Goal: Task Accomplishment & Management: Use online tool/utility

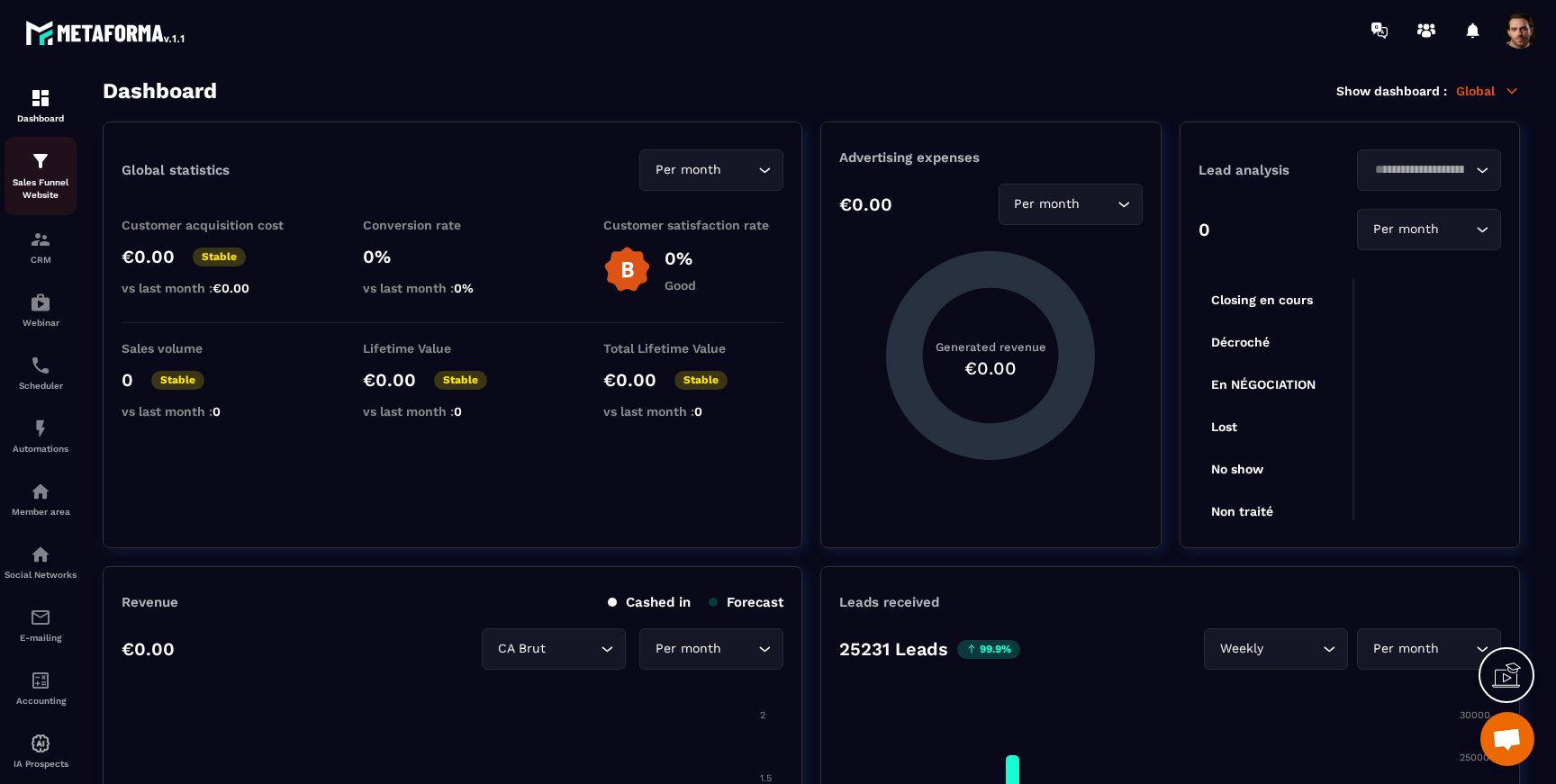
click at [51, 191] on p "Sales Funnel Website" at bounding box center [41, 189] width 72 height 25
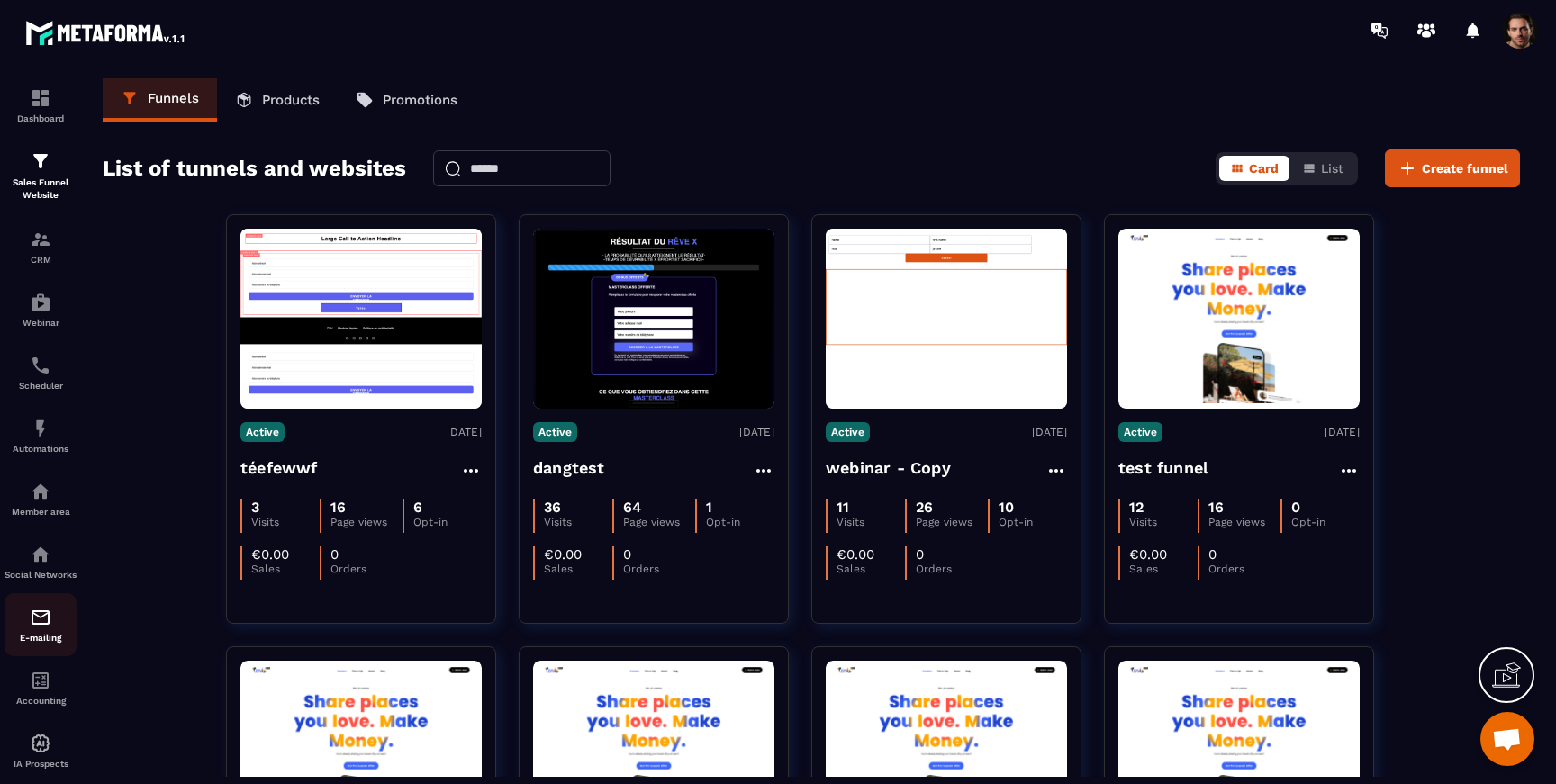
click at [52, 642] on p "E-mailing" at bounding box center [41, 637] width 72 height 10
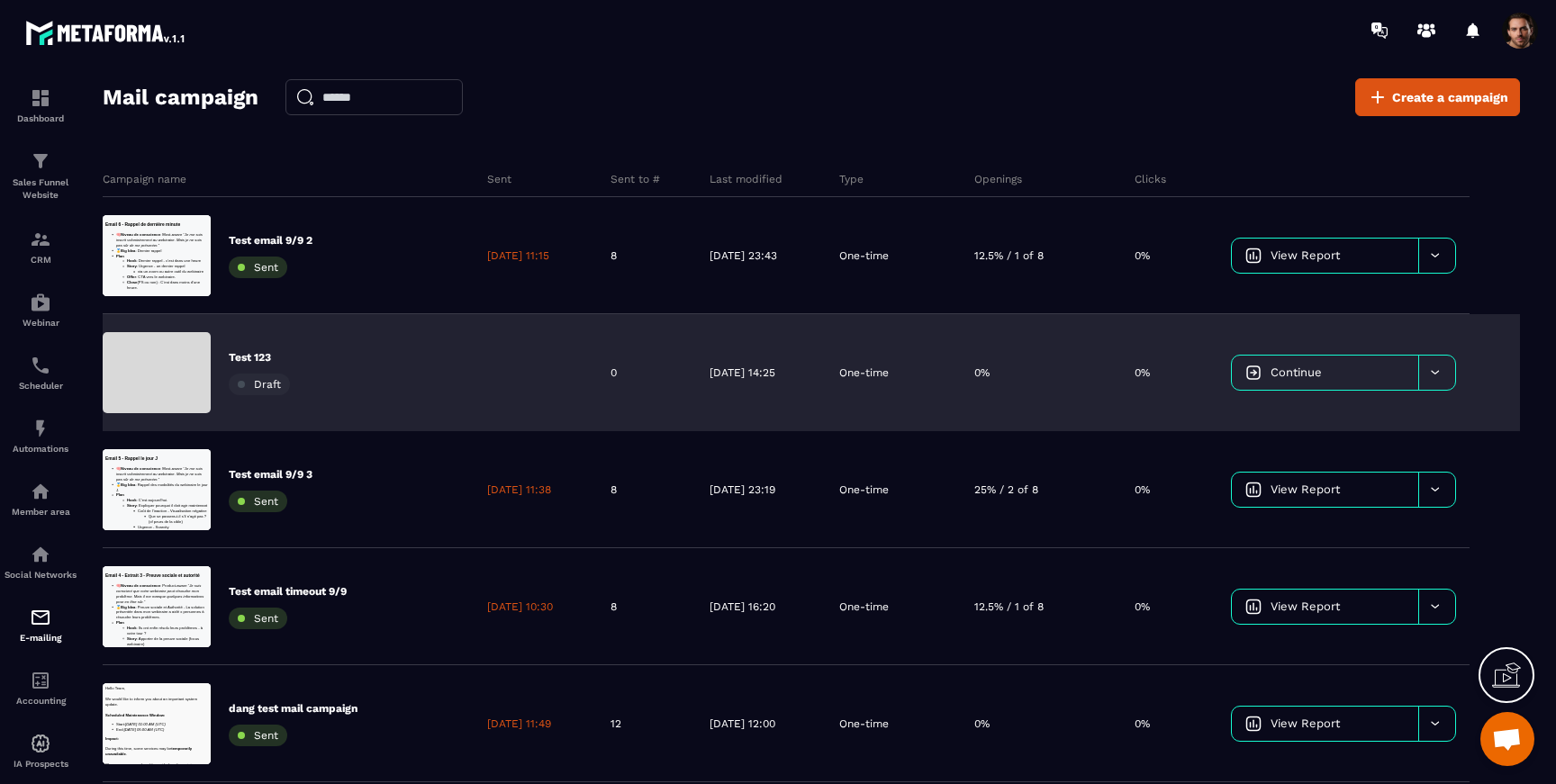
click at [371, 359] on div "Test 123 Draft" at bounding box center [288, 372] width 371 height 117
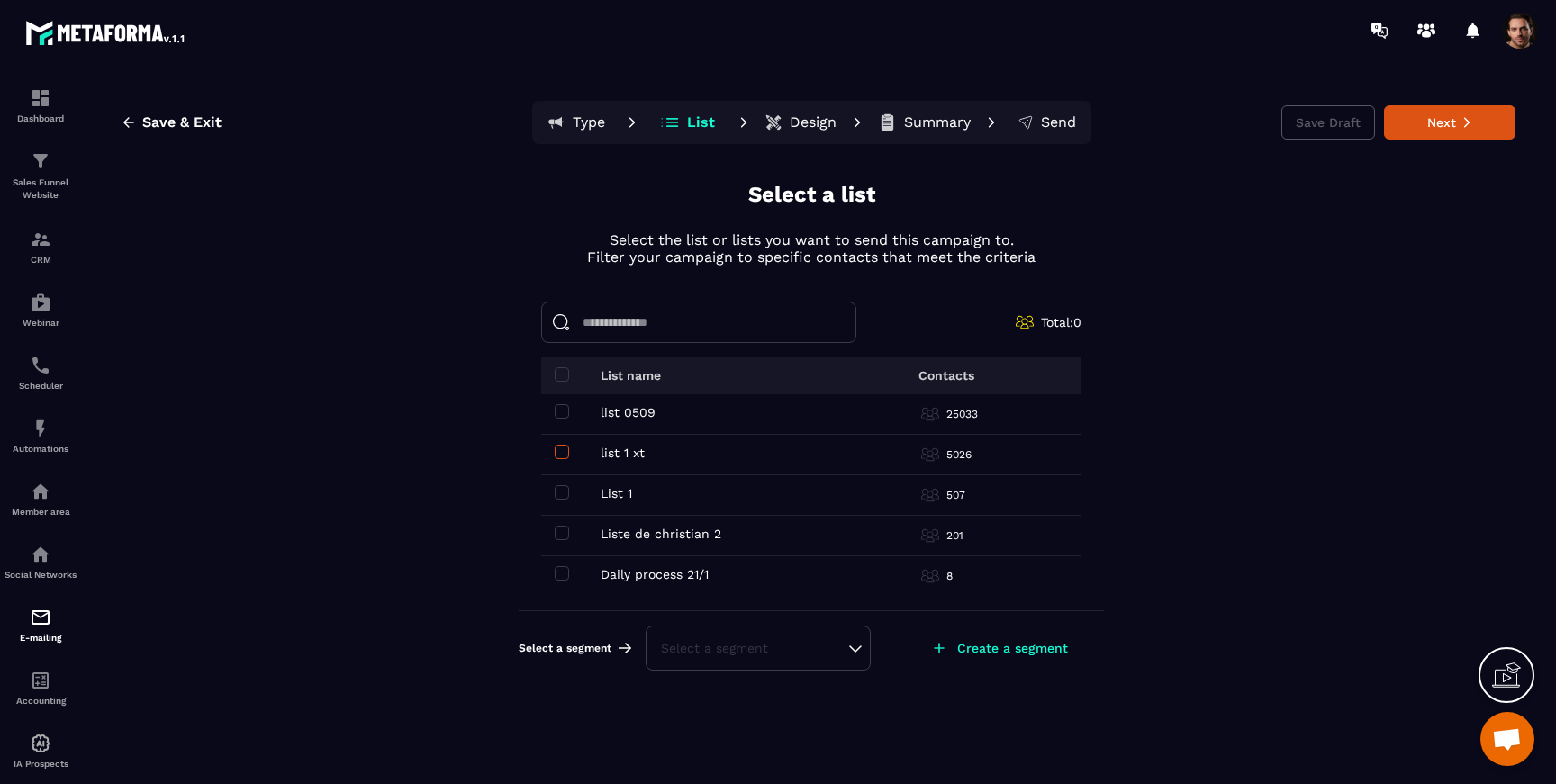
click at [555, 457] on span at bounding box center [561, 452] width 15 height 15
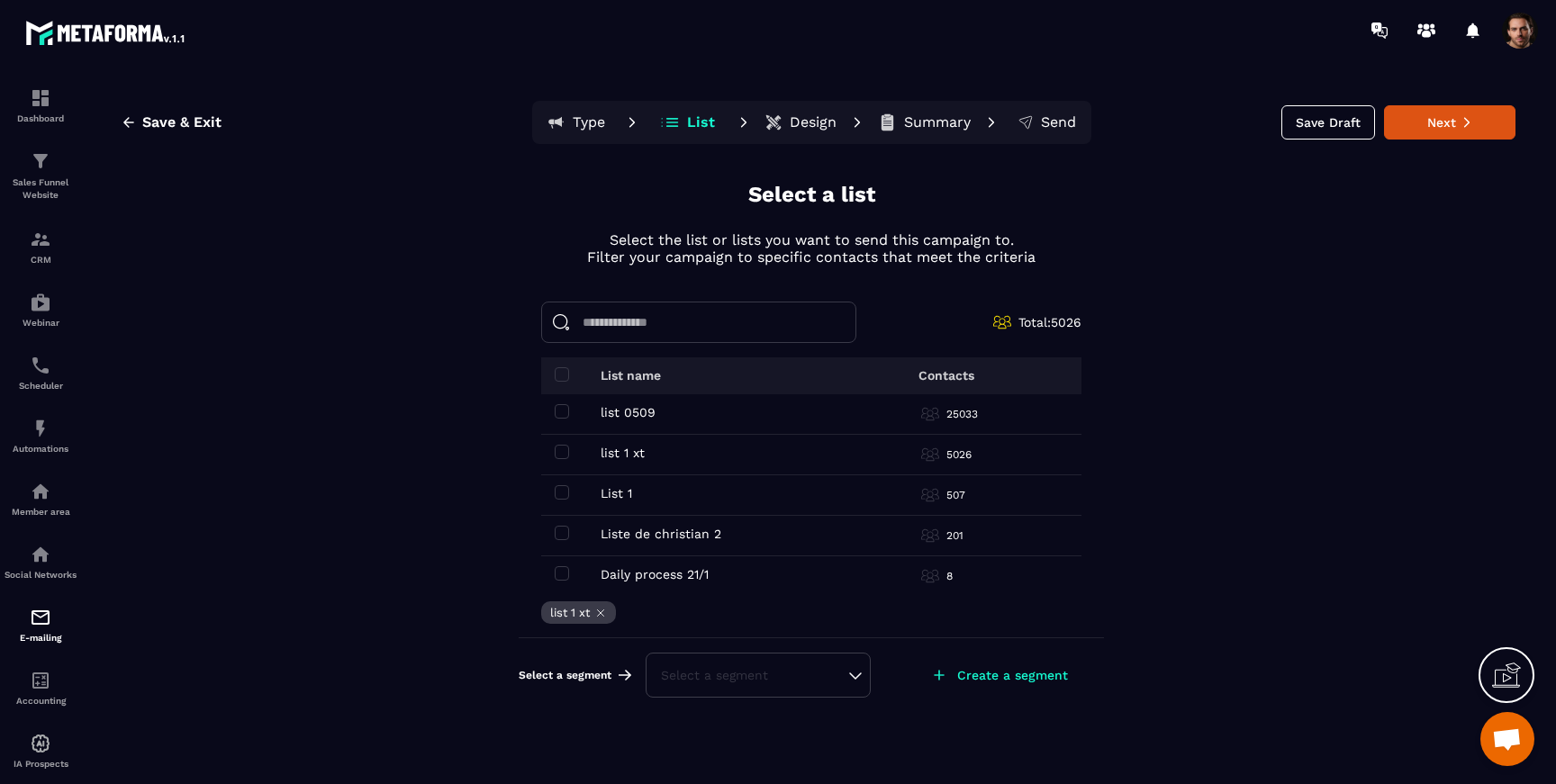
click at [778, 679] on div "Select a segment" at bounding box center [758, 675] width 195 height 18
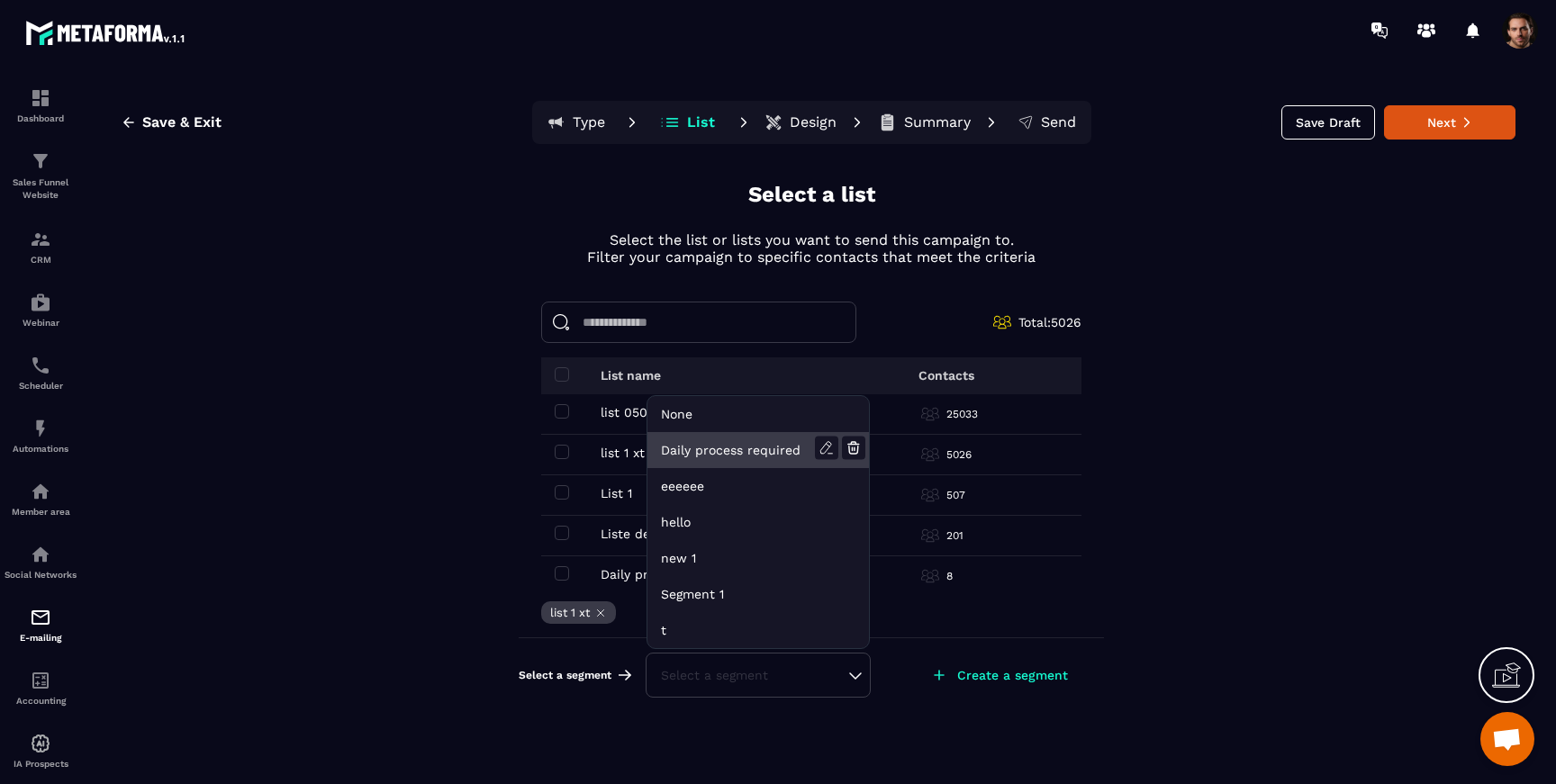
click at [725, 448] on li "Daily process required" at bounding box center [758, 450] width 221 height 36
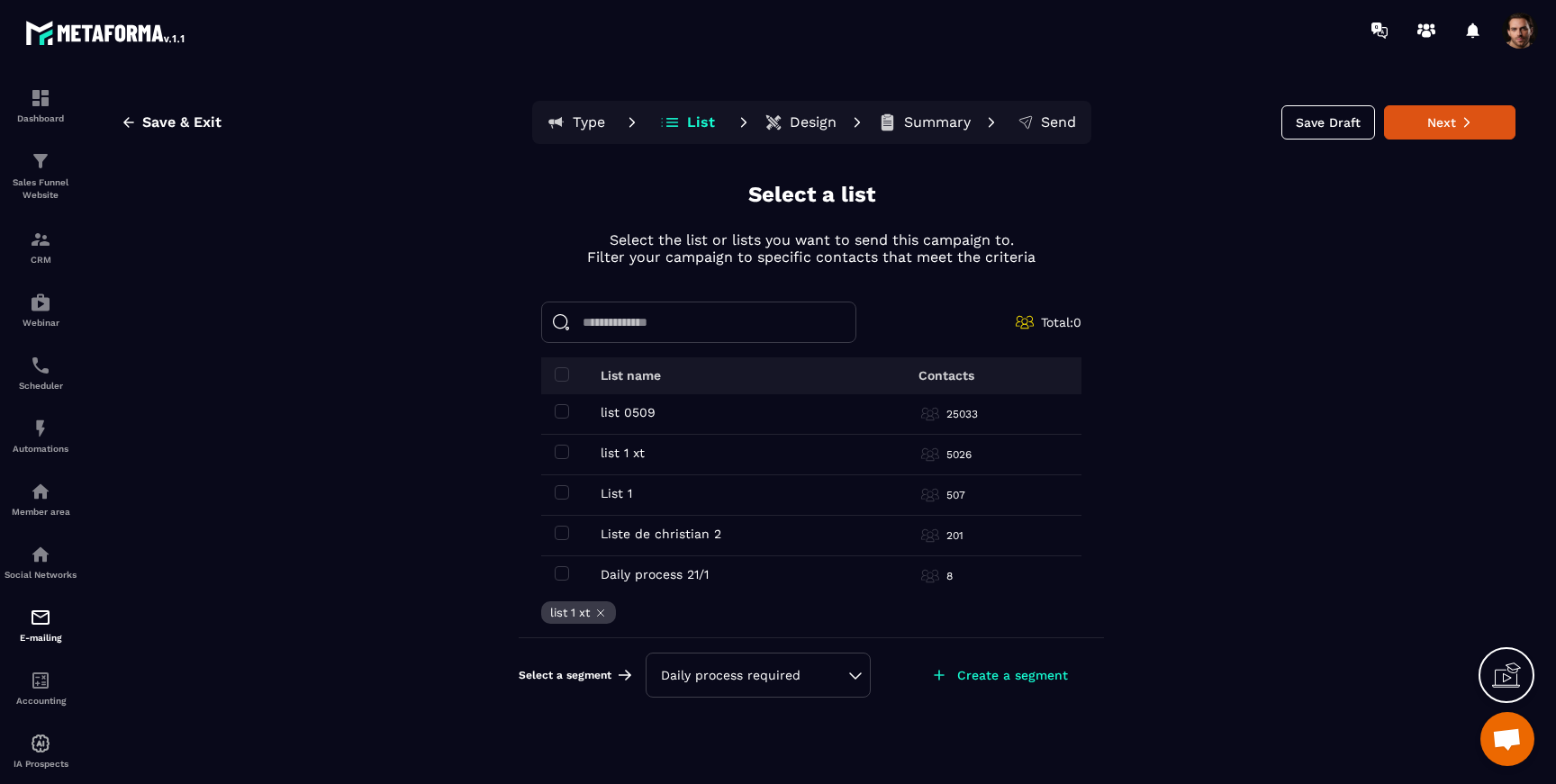
click at [757, 684] on div "Daily process required" at bounding box center [758, 674] width 225 height 45
click at [726, 671] on div "Daily process required" at bounding box center [758, 675] width 195 height 18
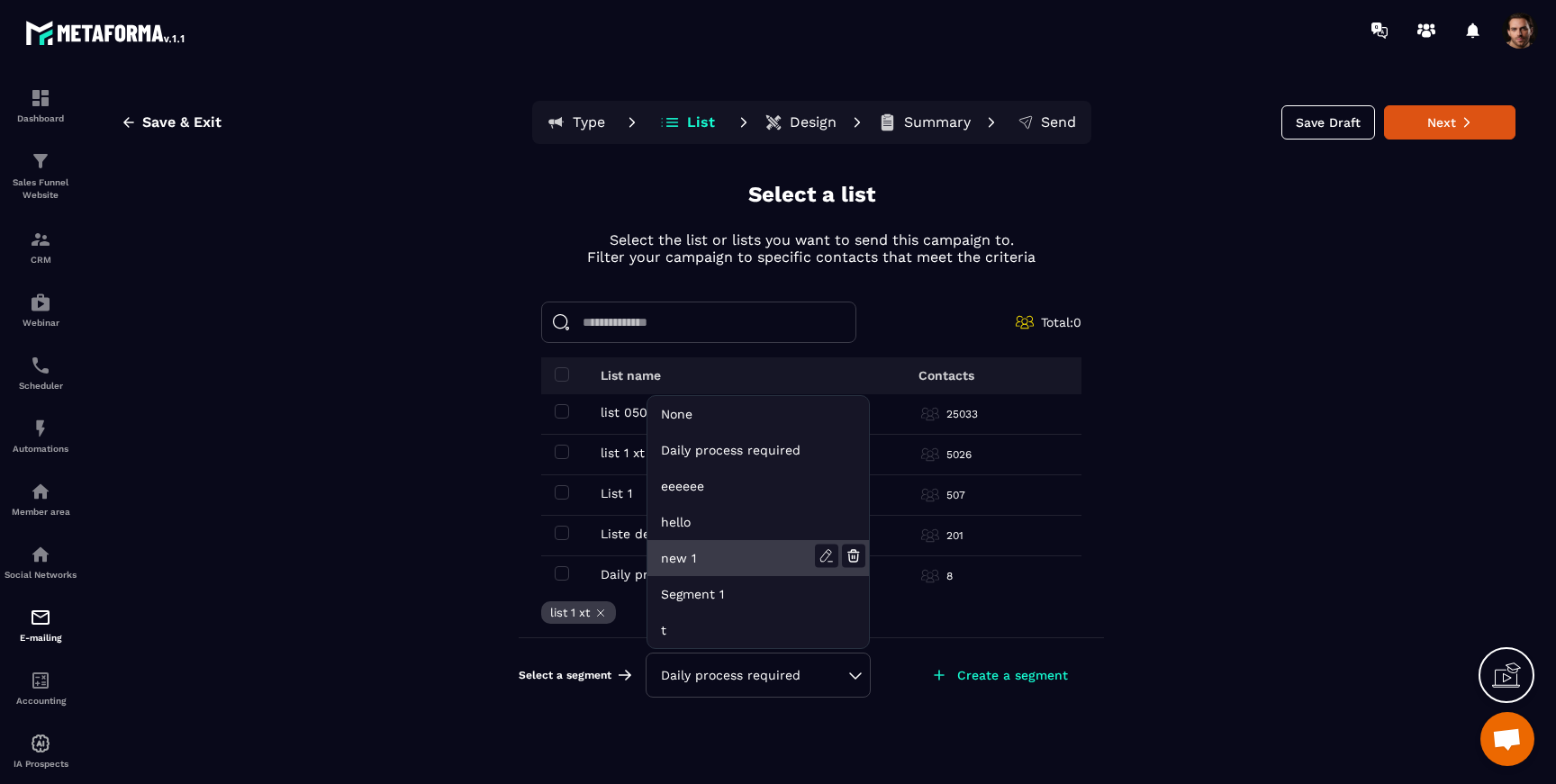
click at [710, 558] on li "new 1" at bounding box center [758, 558] width 221 height 36
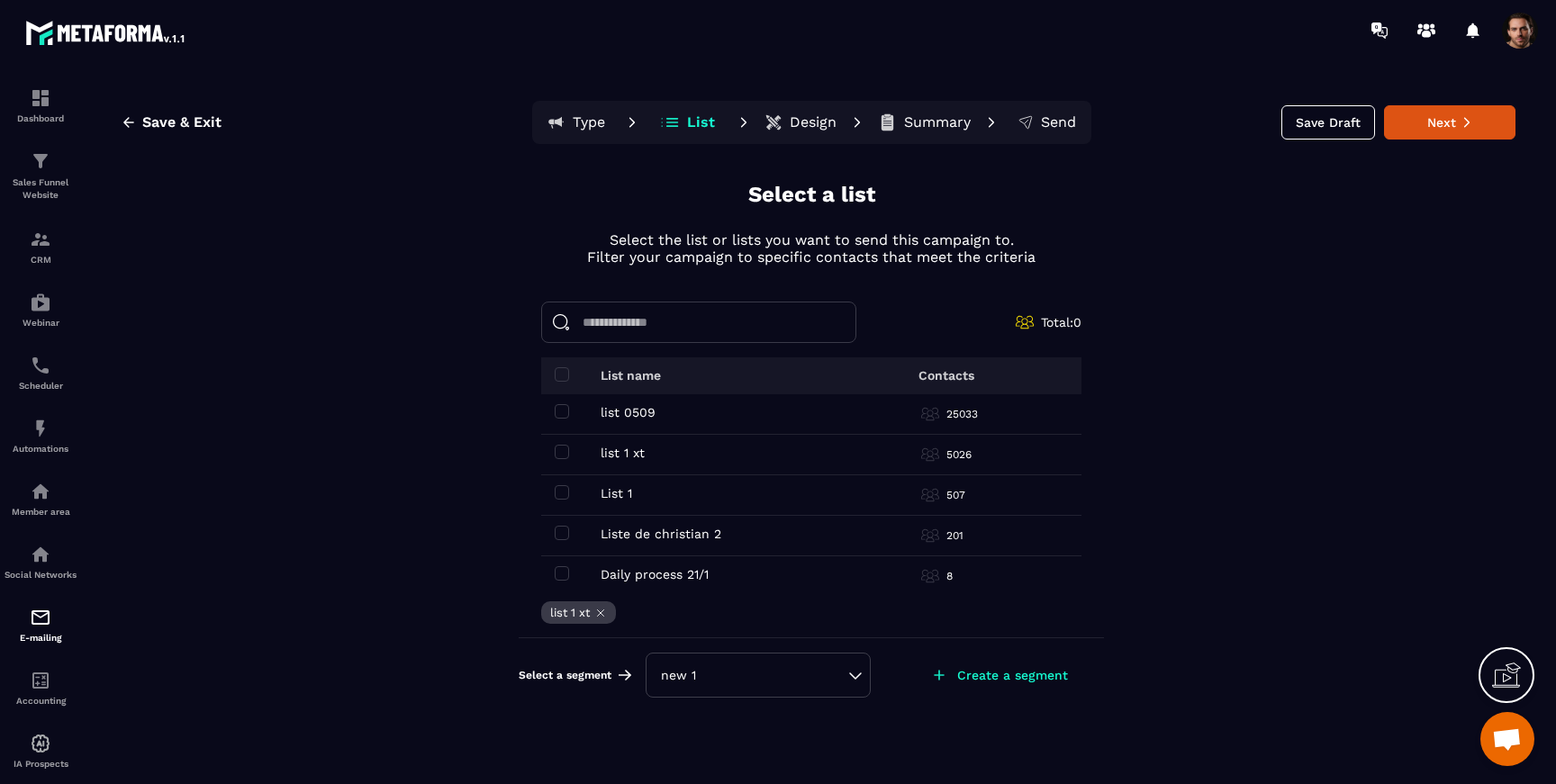
click at [752, 690] on div "new 1" at bounding box center [758, 674] width 225 height 45
click at [748, 683] on div "new 1" at bounding box center [758, 675] width 195 height 18
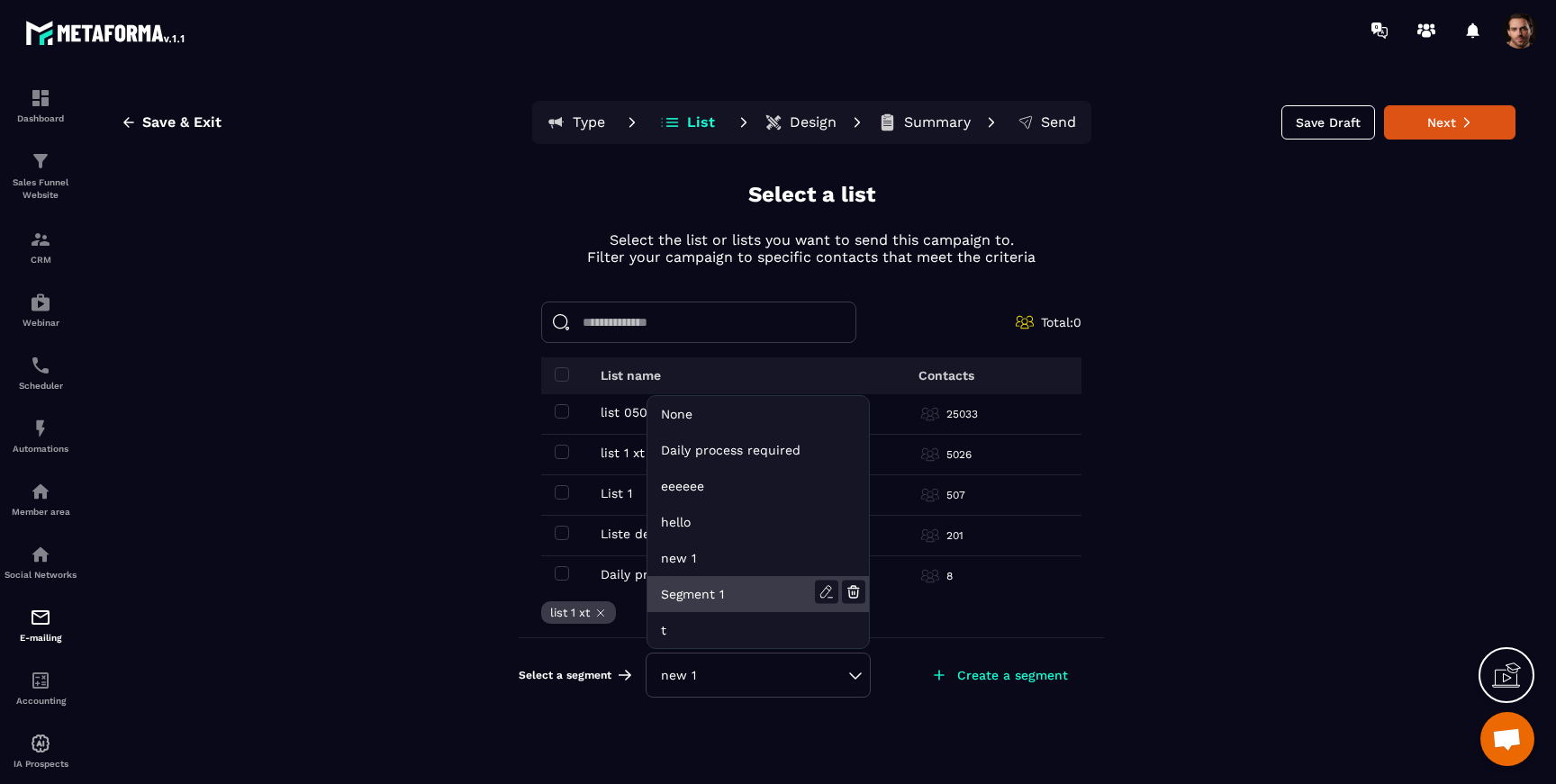
click at [721, 593] on li "Segment 1" at bounding box center [758, 593] width 221 height 36
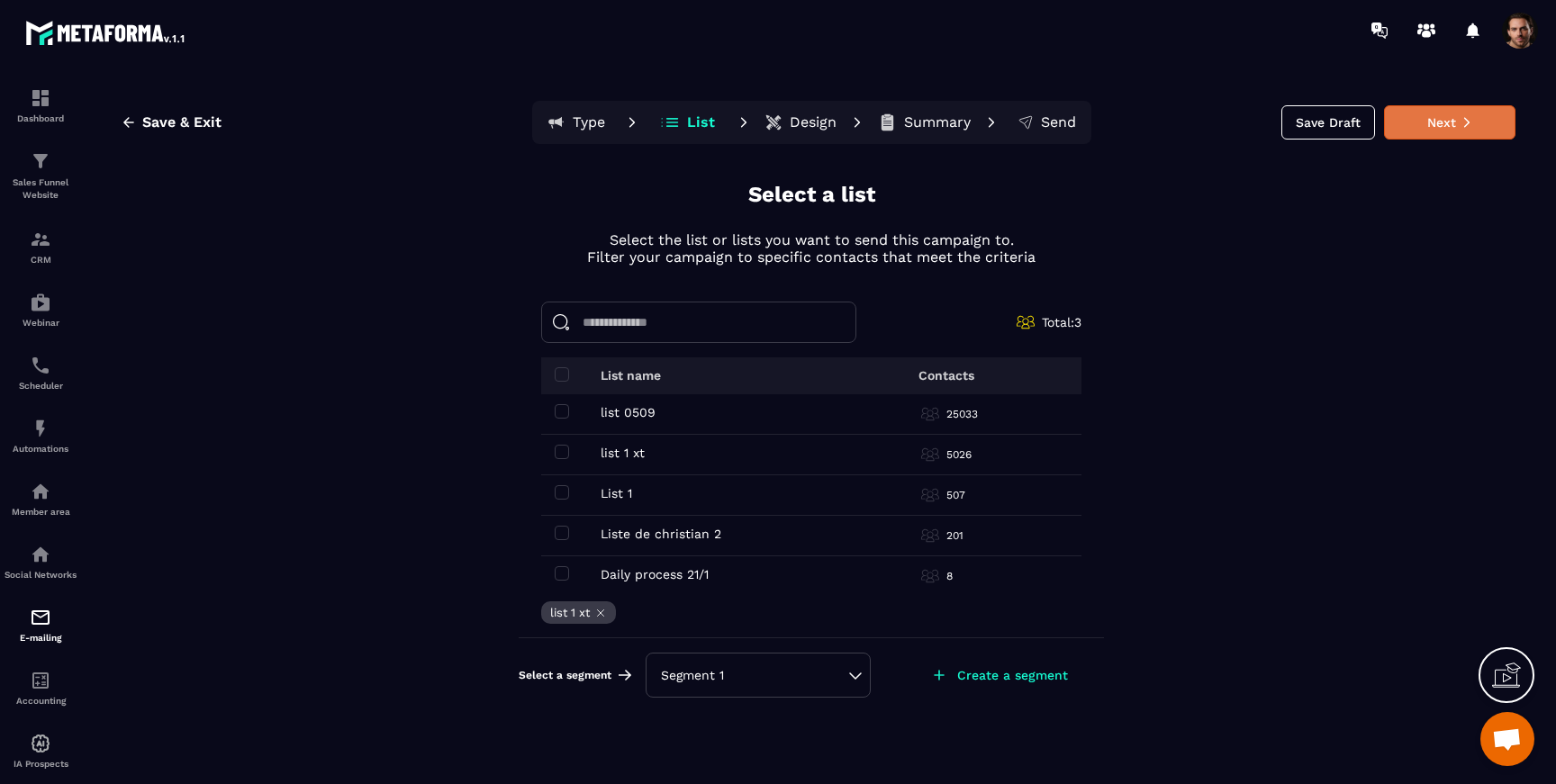
click at [1478, 132] on button "Next" at bounding box center [1450, 122] width 131 height 34
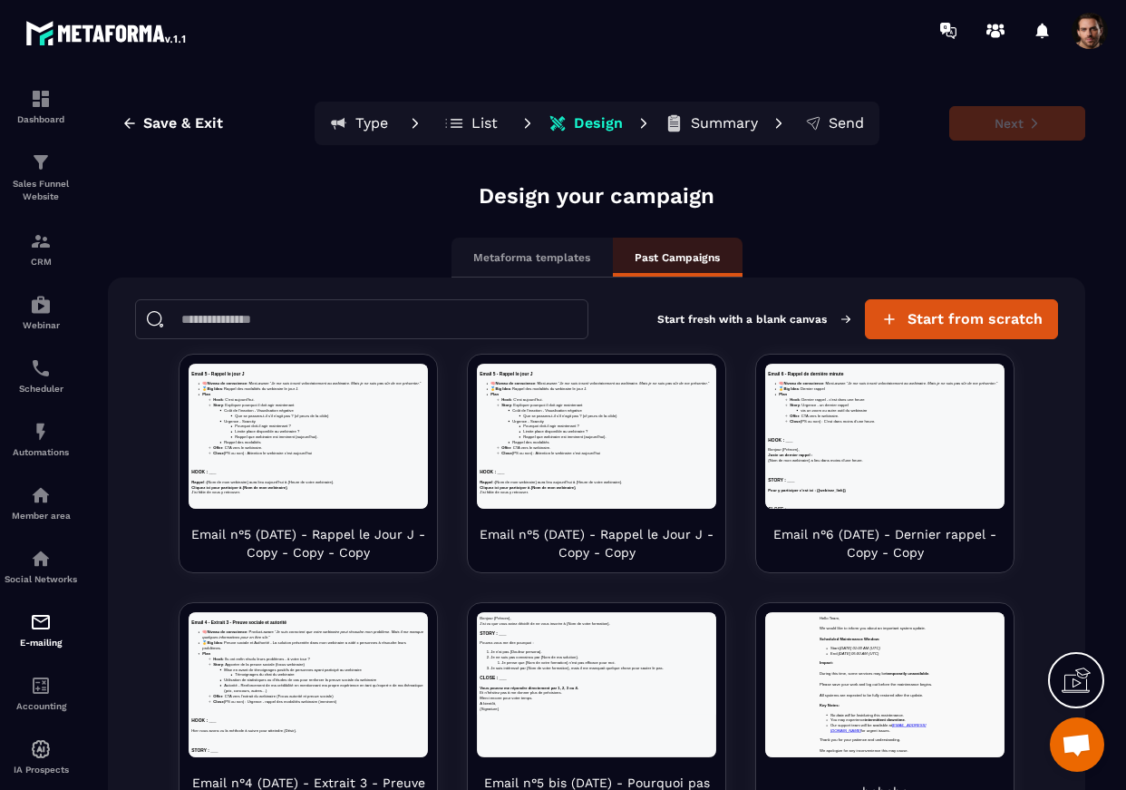
click at [471, 131] on p "List" at bounding box center [484, 123] width 26 height 18
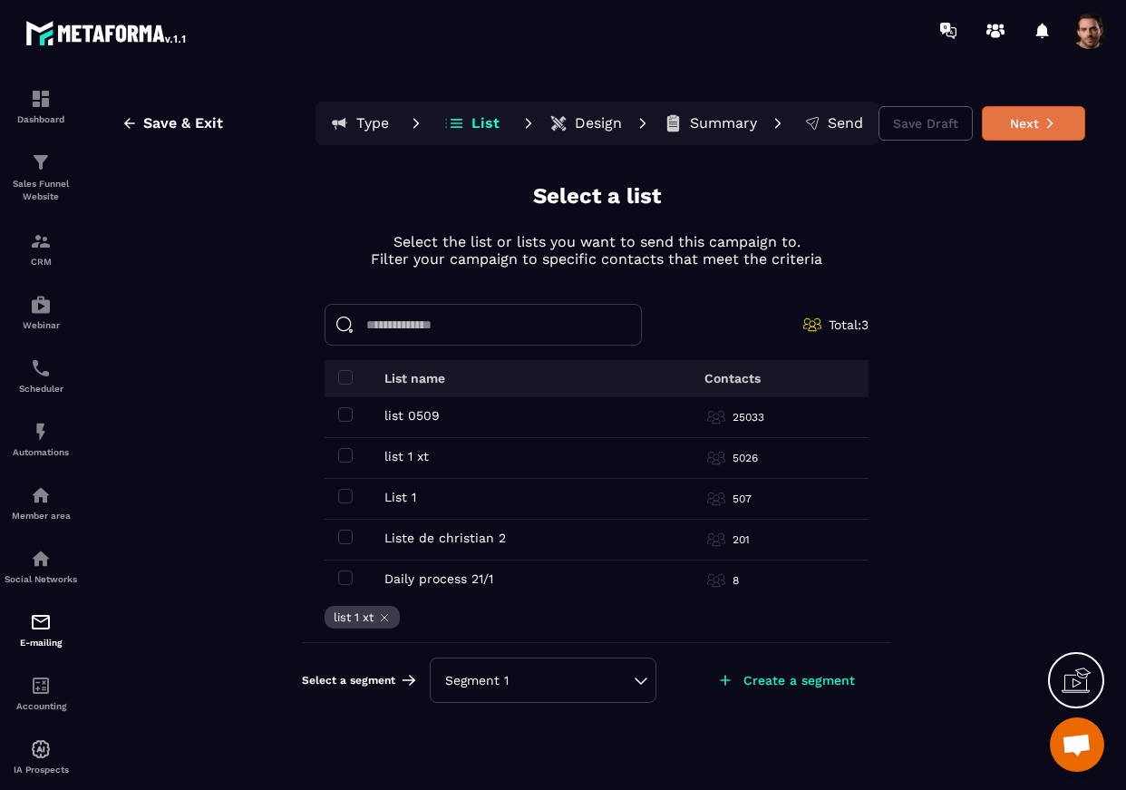
click at [1044, 124] on icon at bounding box center [1050, 123] width 13 height 13
